Goal: Check status: Check status

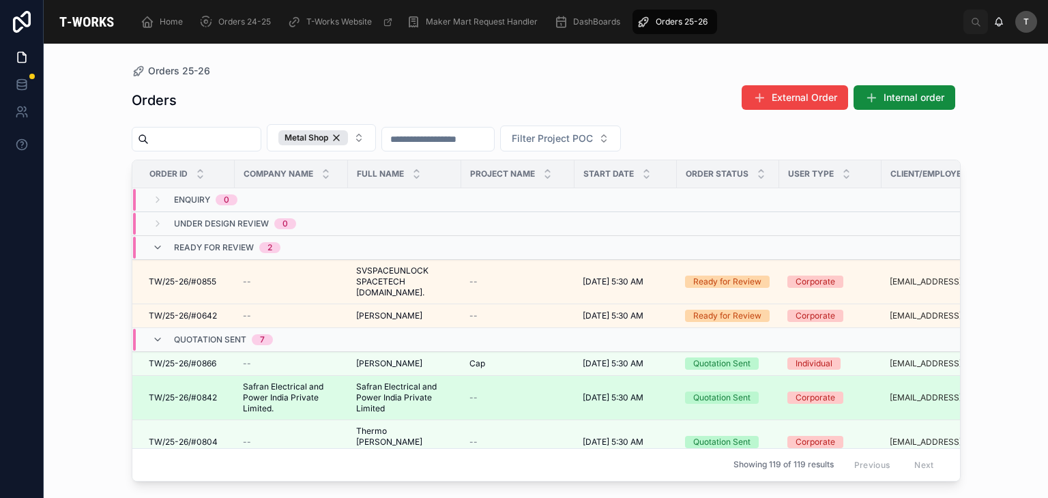
click at [373, 399] on span "Safran Electrical and Power India Private Limited" at bounding box center [404, 397] width 97 height 33
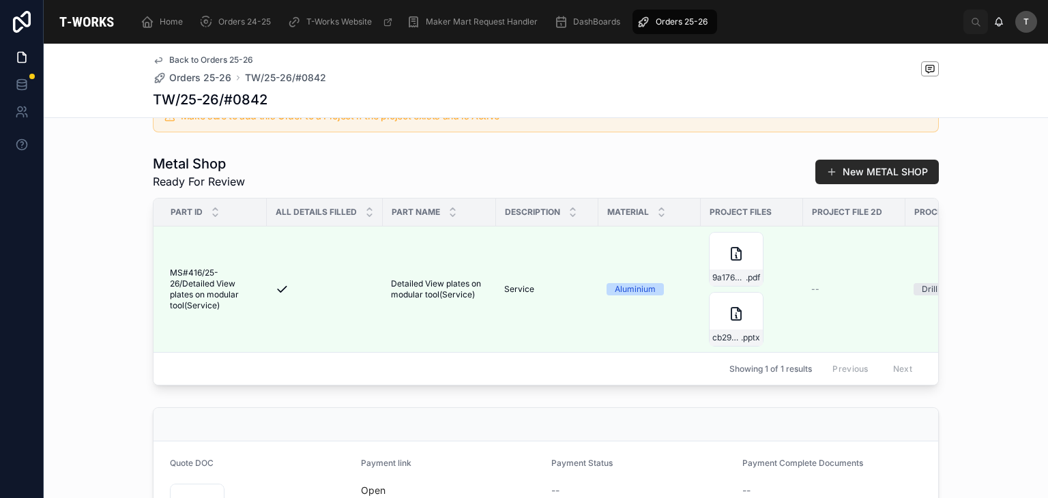
scroll to position [338, 0]
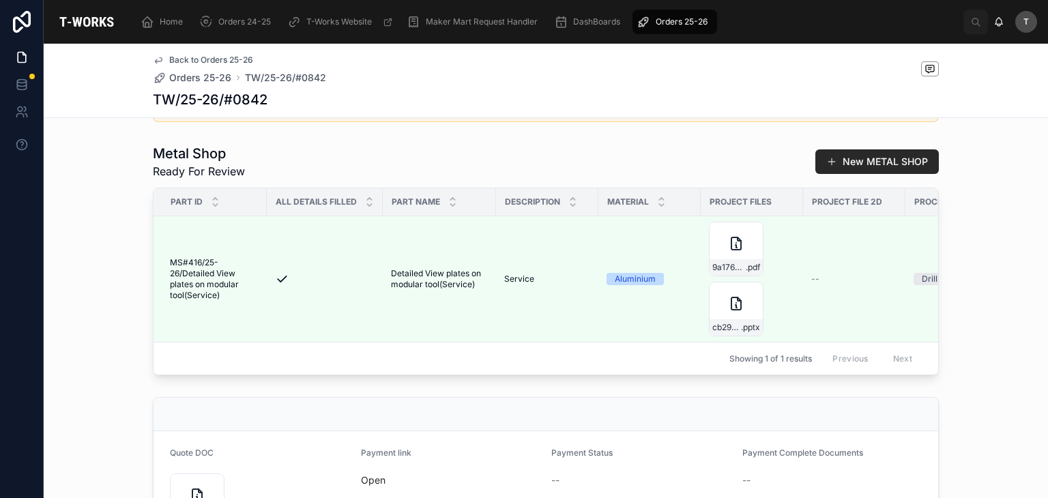
scroll to position [337, 0]
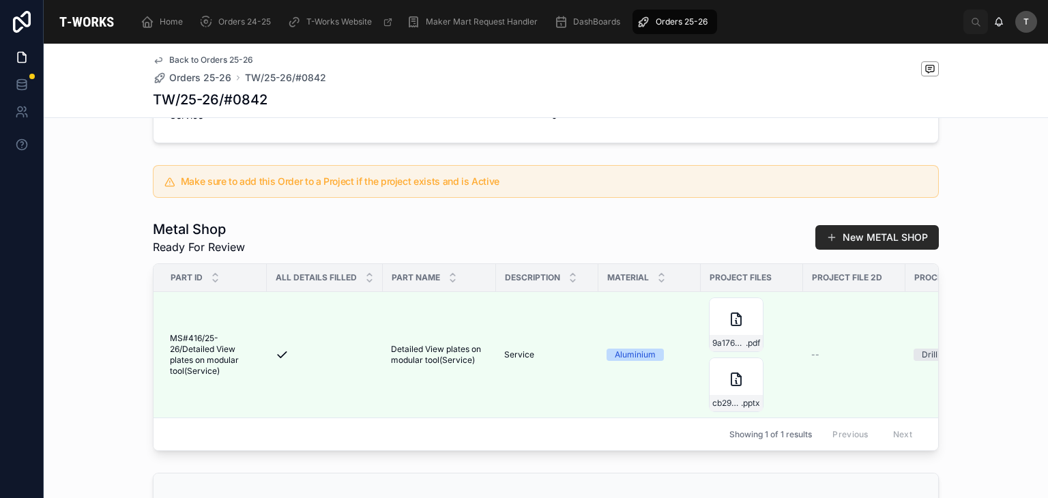
scroll to position [409, 0]
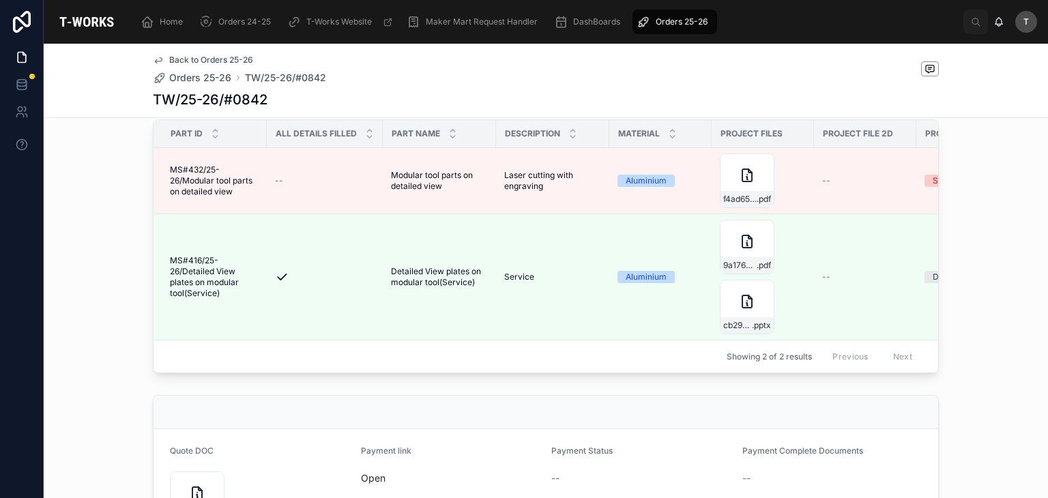
scroll to position [409, 0]
